Goal: Find contact information: Find contact information

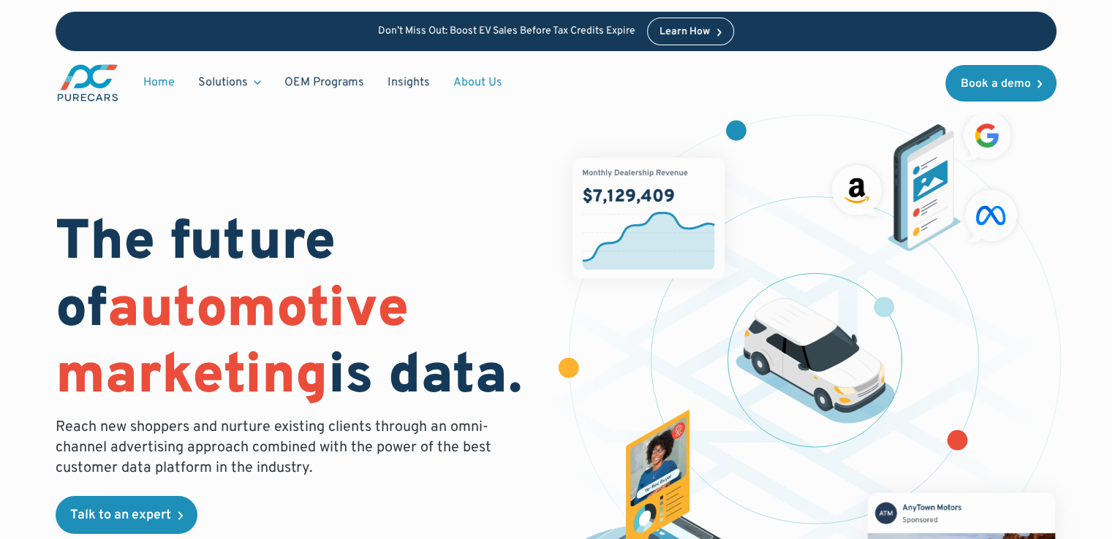
click at [468, 80] on link "About Us" at bounding box center [477, 83] width 72 height 28
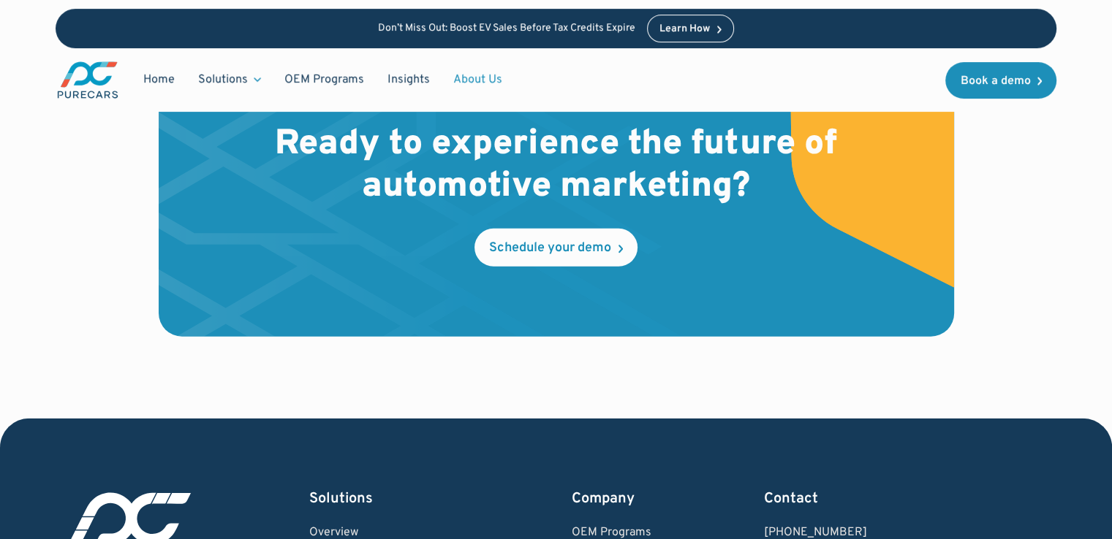
scroll to position [4103, 0]
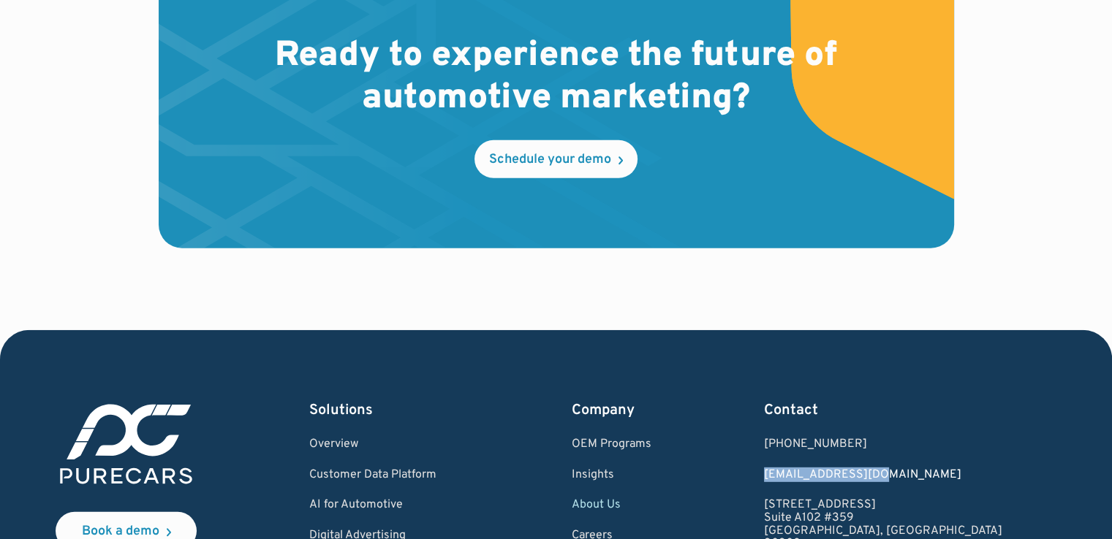
drag, startPoint x: 856, startPoint y: 474, endPoint x: 967, endPoint y: 471, distance: 111.1
click at [967, 471] on div "Book a demo Solutions Overview Customer Data Platform AI for Automotive Digital…" at bounding box center [556, 502] width 1001 height 203
copy link "[EMAIL_ADDRESS][DOMAIN_NAME]"
